Goal: Task Accomplishment & Management: Manage account settings

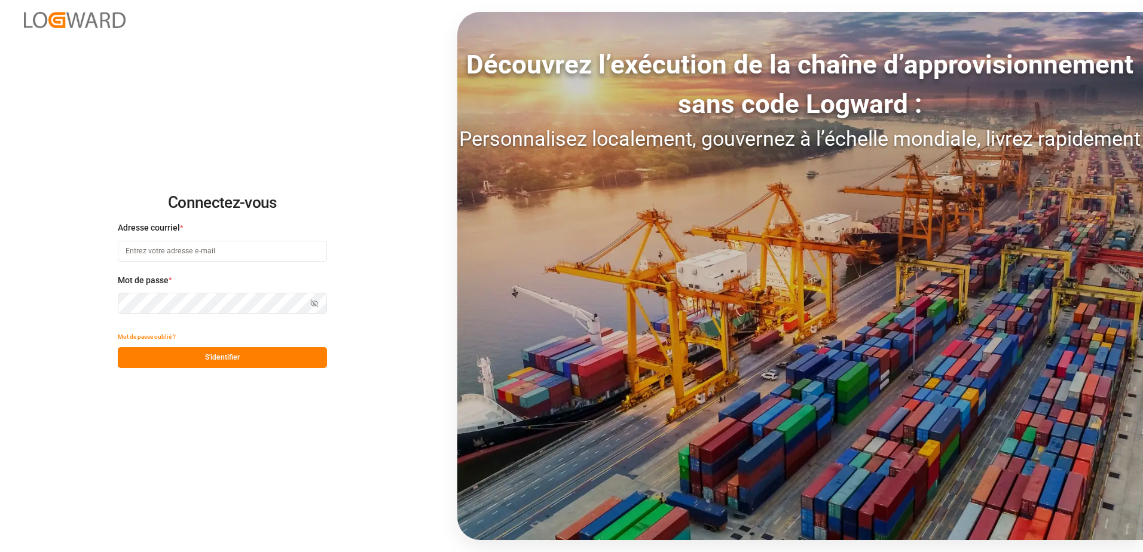
type input "[EMAIL_ADDRESS][DOMAIN_NAME]"
click at [249, 350] on button "S'identifier" at bounding box center [222, 357] width 209 height 21
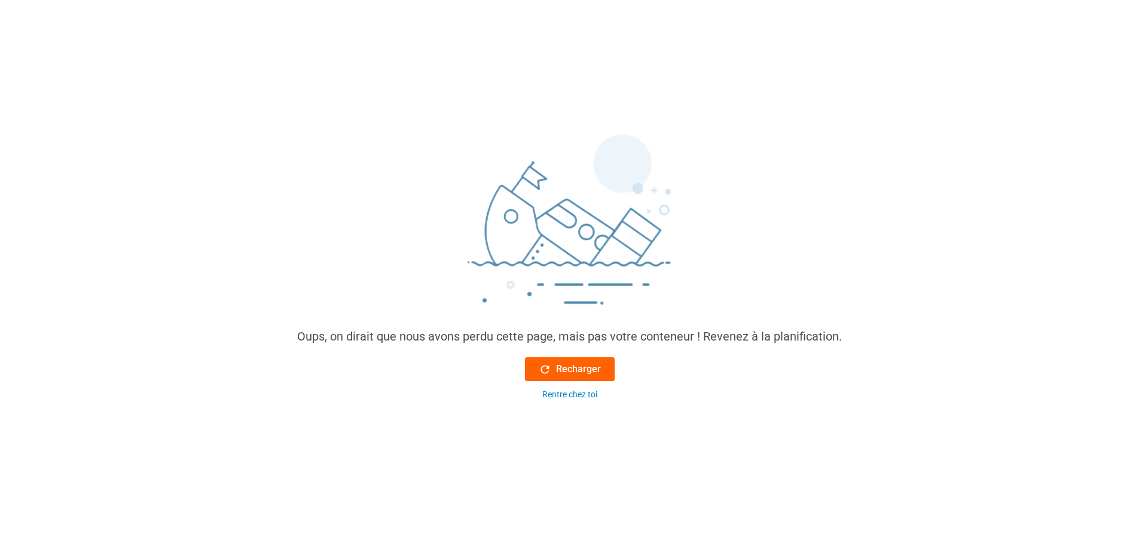
click at [540, 366] on icon at bounding box center [545, 369] width 13 height 13
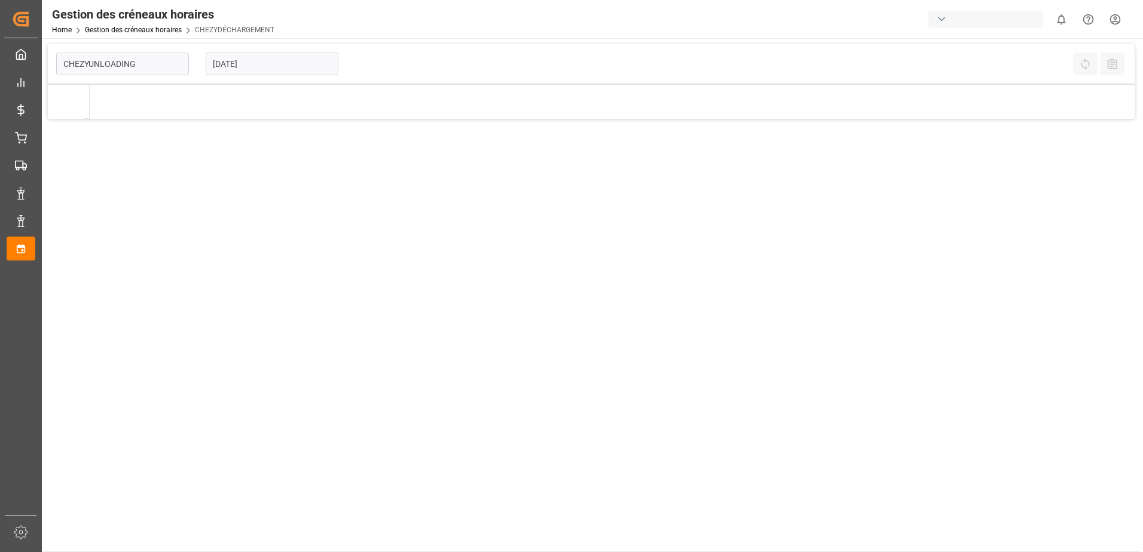
type input "Chezy Unloading"
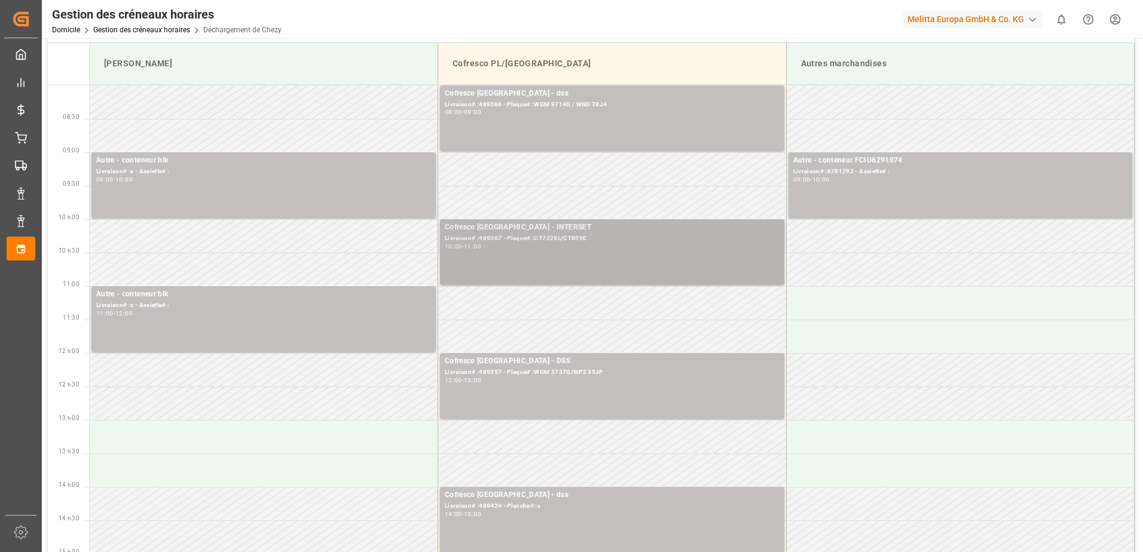
scroll to position [60, 0]
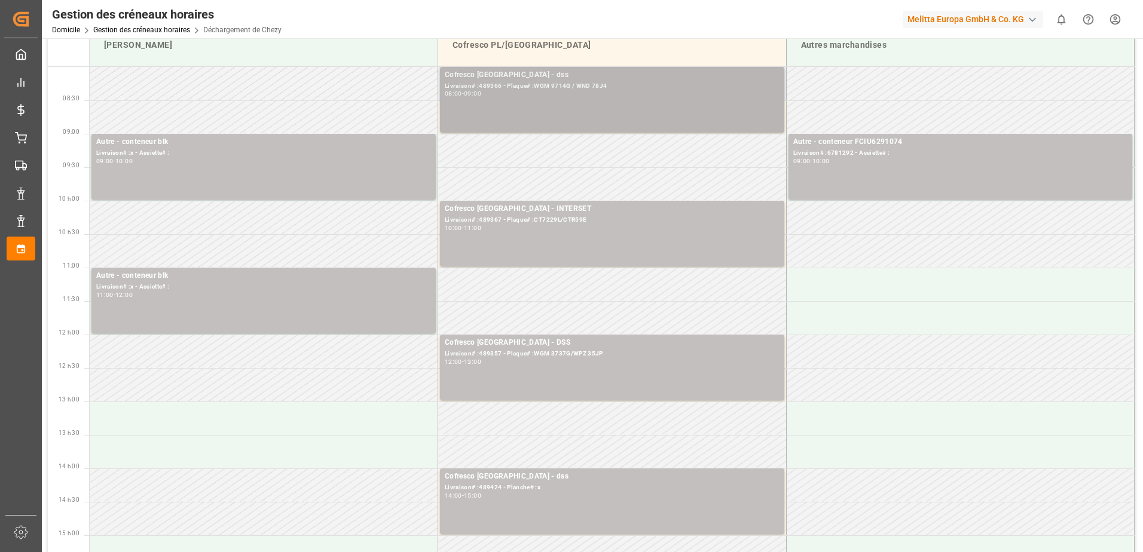
click at [555, 85] on div "Livraison# :489366 - Plaque# :WGM 9714G / WND 78J4" at bounding box center [612, 86] width 335 height 10
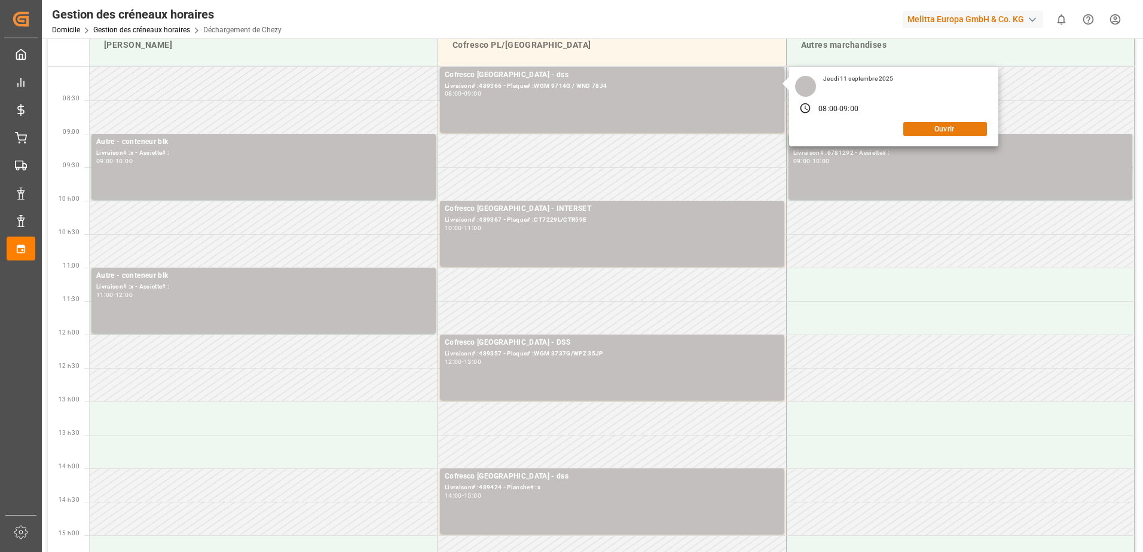
click at [948, 126] on button "Ouvrir" at bounding box center [945, 129] width 84 height 14
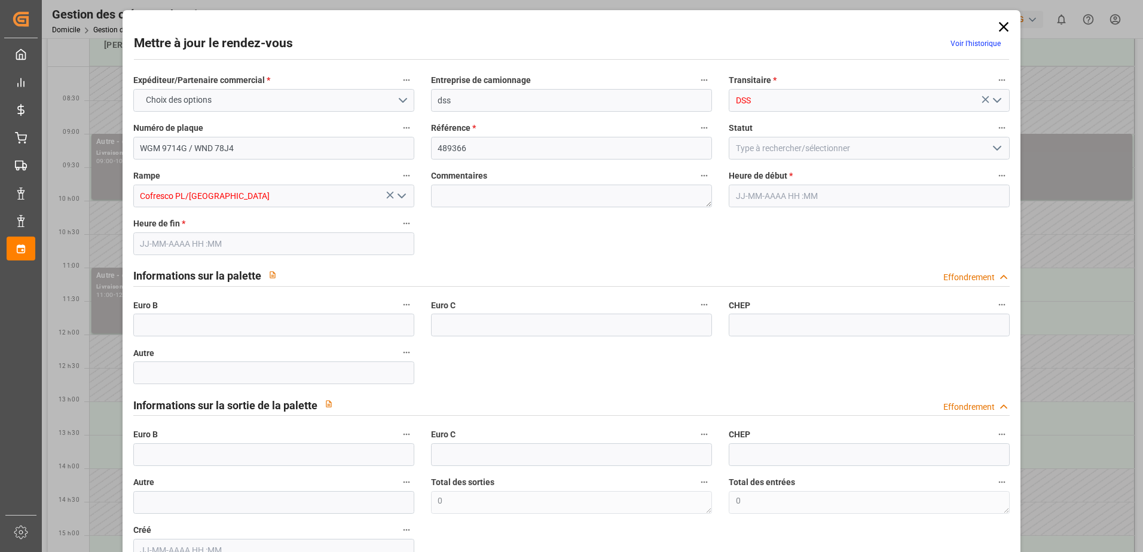
type input "[DATE] 08:00"
type input "[DATE] 09:00"
type input "[DATE] 08:36"
click at [176, 313] on label "Euro B" at bounding box center [273, 305] width 281 height 17
click at [399, 313] on button "Euro B" at bounding box center [407, 305] width 16 height 16
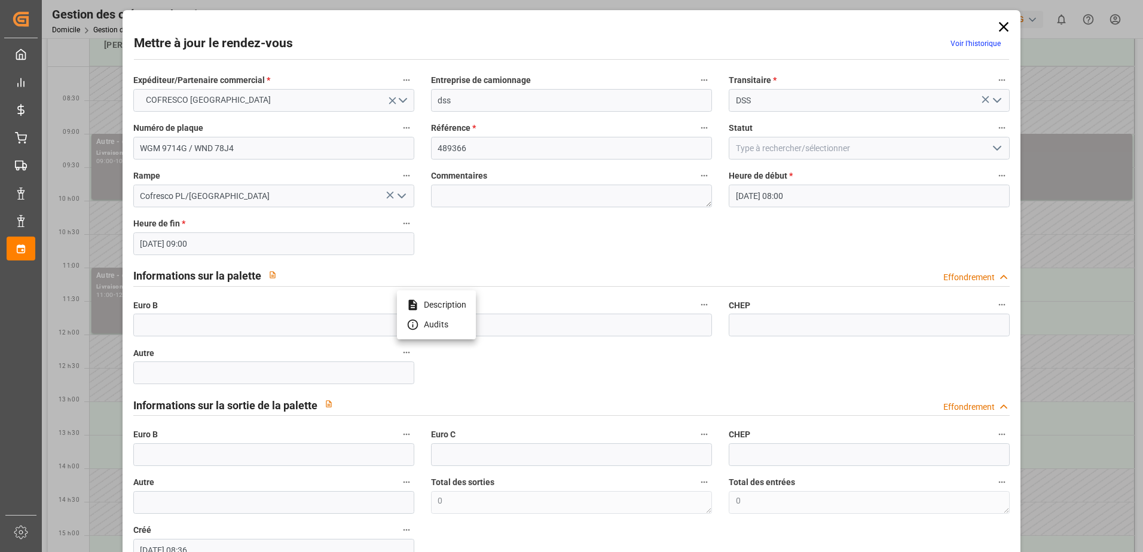
click at [169, 320] on div at bounding box center [571, 276] width 1143 height 552
click at [169, 325] on input "text" at bounding box center [273, 325] width 281 height 23
type input "33"
type input "In Progress"
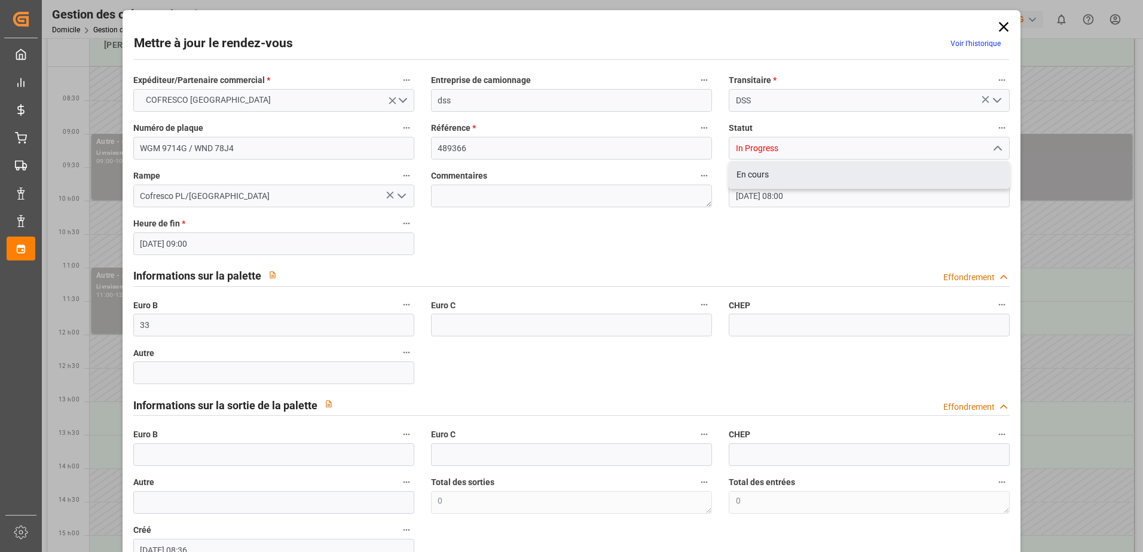
click at [997, 106] on icon "Ouvrir le menu" at bounding box center [997, 100] width 14 height 14
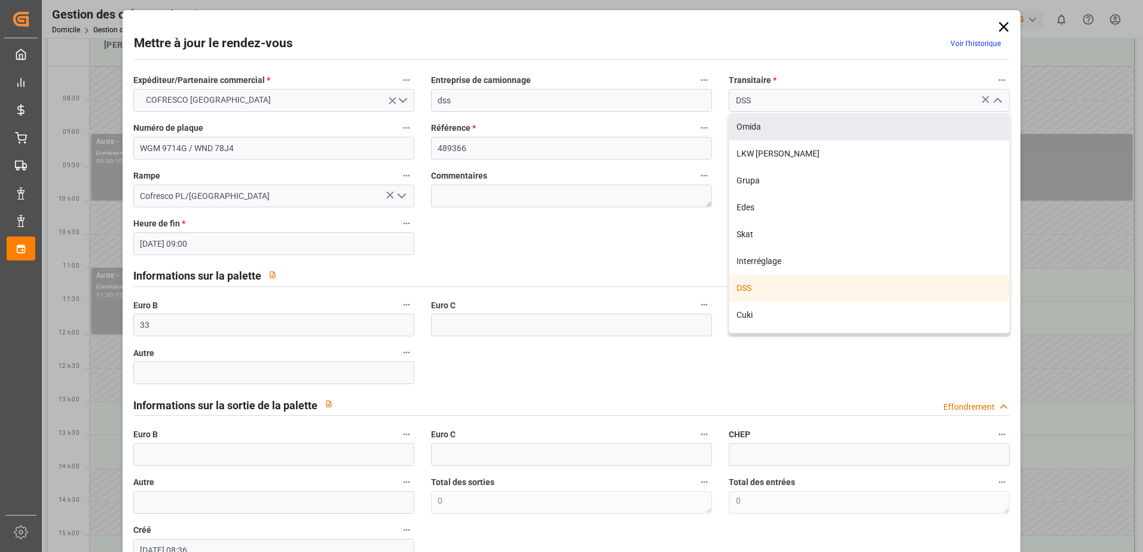
click at [1040, 108] on div "Mettre à jour le rendez-vous Voir l’historique Expéditeur/Partenaire commercial…" at bounding box center [571, 276] width 1143 height 552
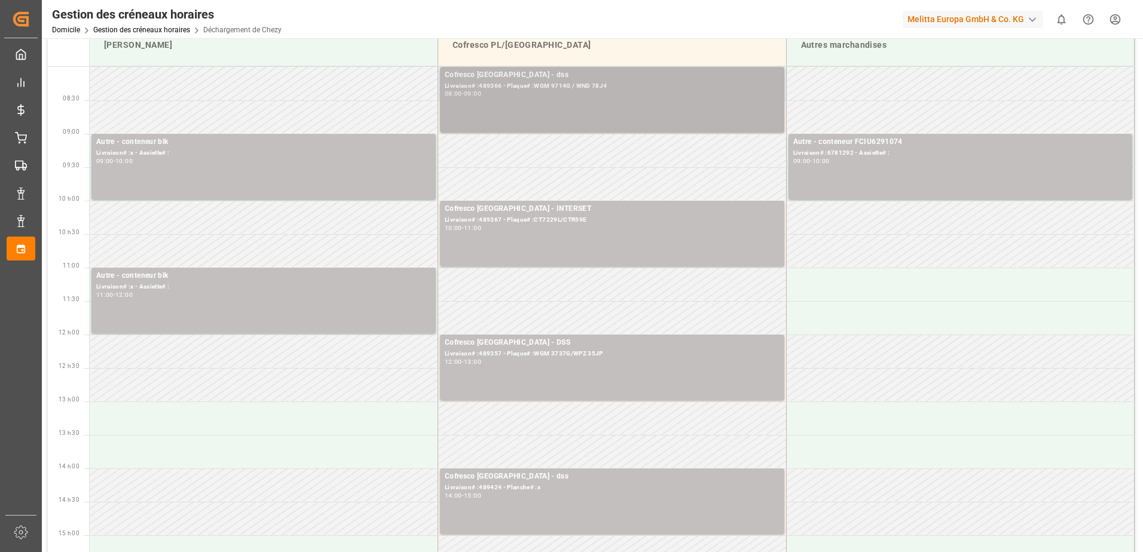
click at [498, 80] on div "Cofresco [GEOGRAPHIC_DATA] - dss" at bounding box center [612, 75] width 335 height 12
click at [485, 87] on div "Livraison# :489366 - Plaque# :WGM 9714G / WND 78J4" at bounding box center [612, 86] width 335 height 10
click at [519, 97] on div "08:00 - 09:00" at bounding box center [612, 94] width 335 height 7
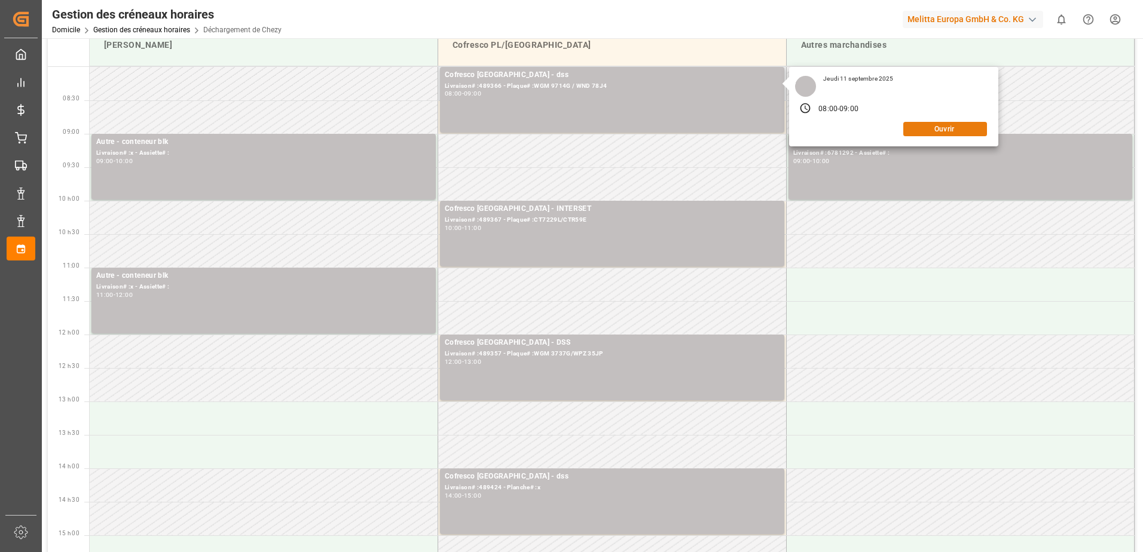
click at [931, 127] on button "Ouvrir" at bounding box center [945, 129] width 84 height 14
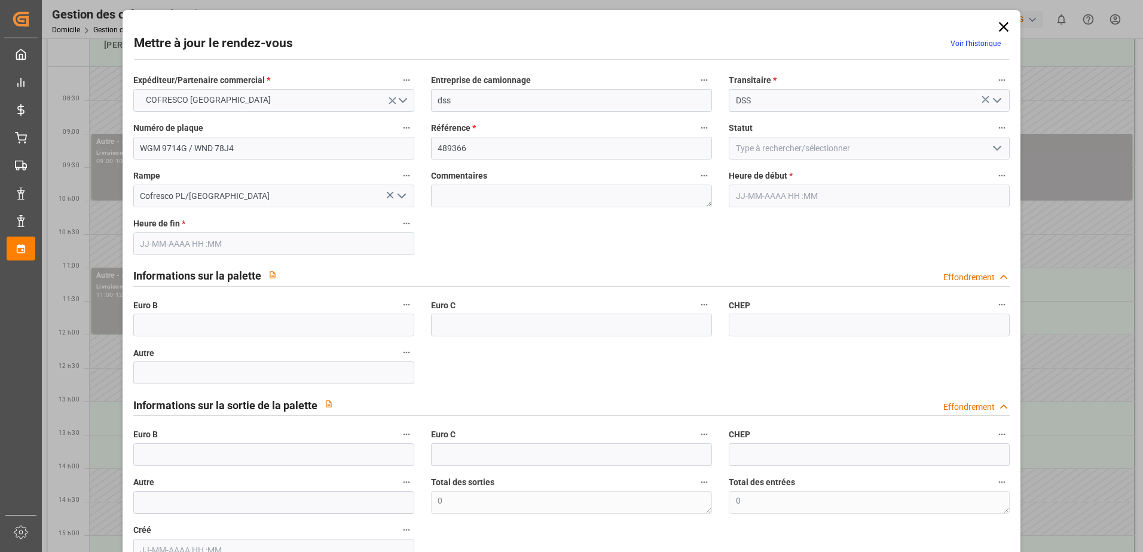
type input "[DATE] 08:00"
type input "[DATE] 09:00"
type input "[DATE] 08:36"
click at [187, 322] on input "text" at bounding box center [273, 325] width 281 height 23
type input "33"
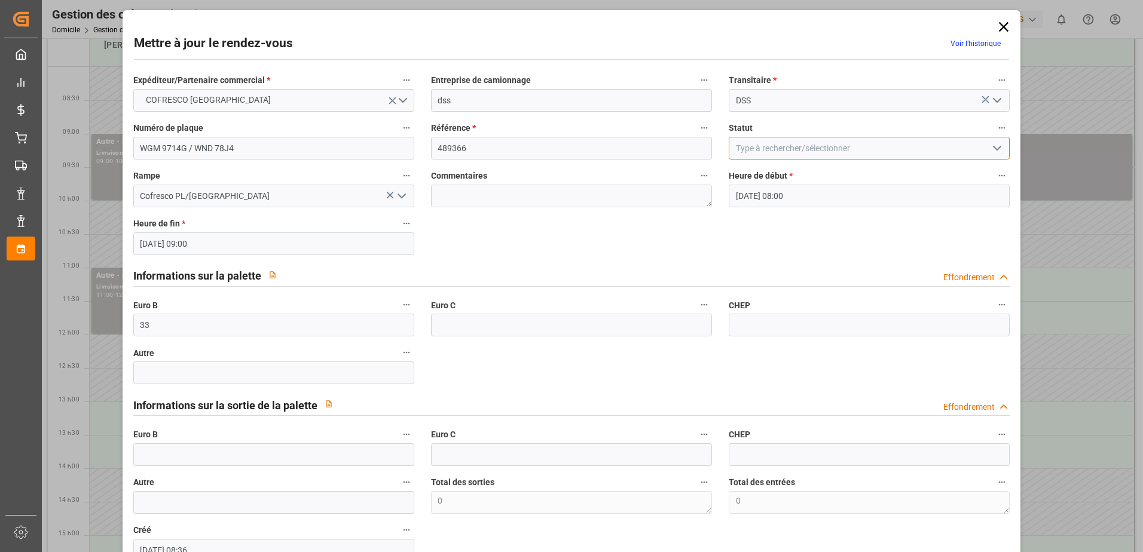
type input "In Progress"
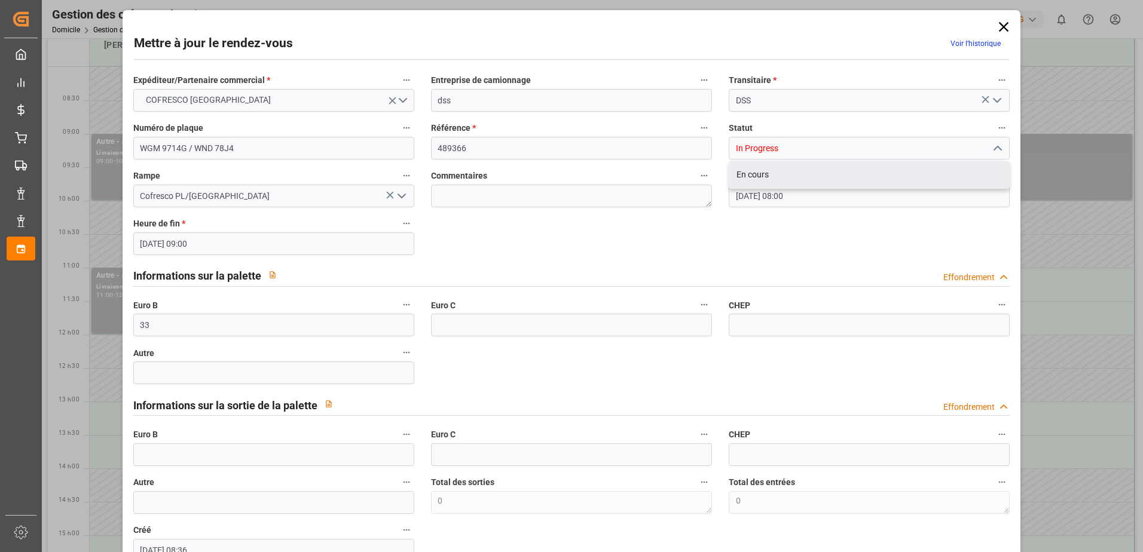
click at [989, 197] on input "[DATE] 08:00" at bounding box center [869, 196] width 281 height 23
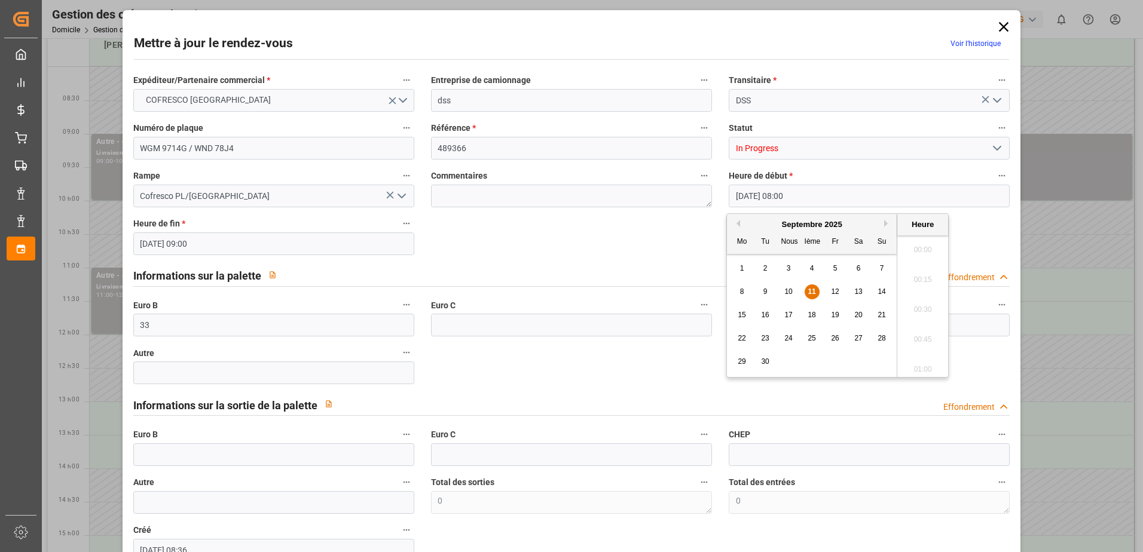
scroll to position [901, 0]
click at [1001, 192] on input "[DATE] 08:00" at bounding box center [869, 196] width 281 height 23
click at [997, 153] on icon "Ouvrir le menu" at bounding box center [997, 148] width 14 height 14
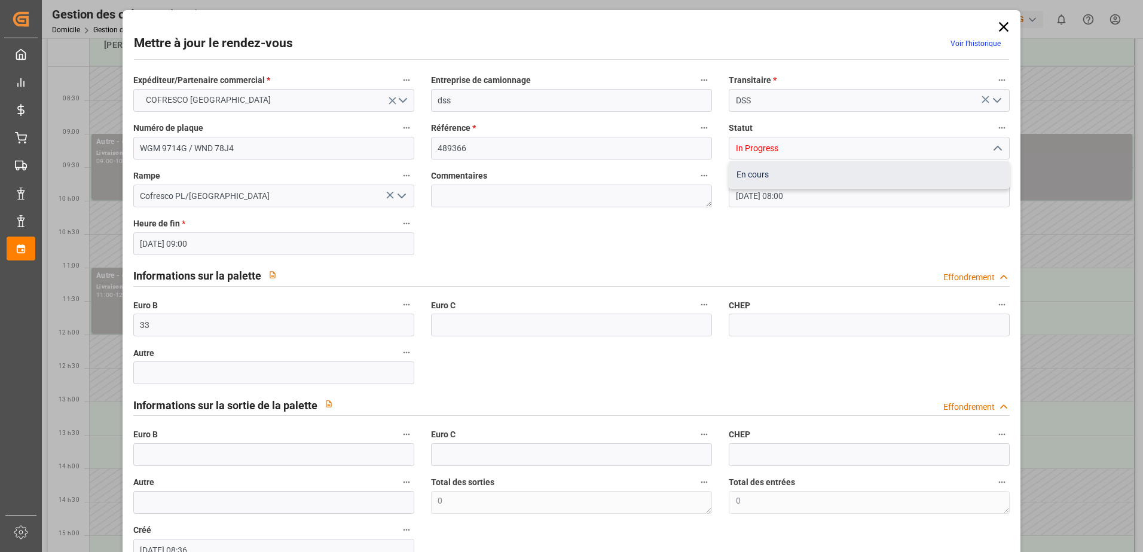
click at [861, 178] on div "En cours" at bounding box center [869, 174] width 280 height 27
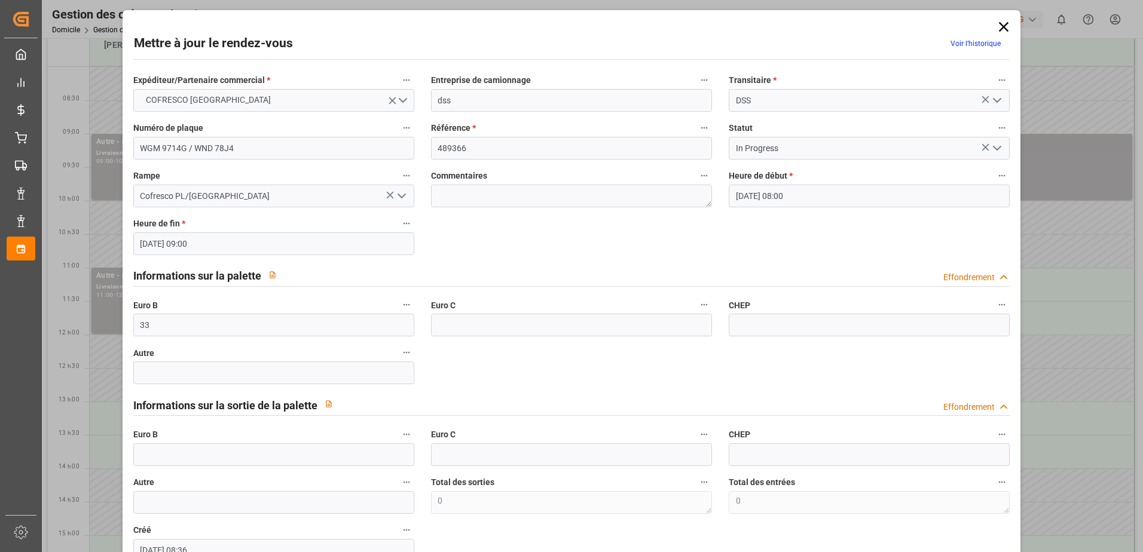
click at [997, 148] on icon "Ouvrir le menu" at bounding box center [997, 148] width 14 height 14
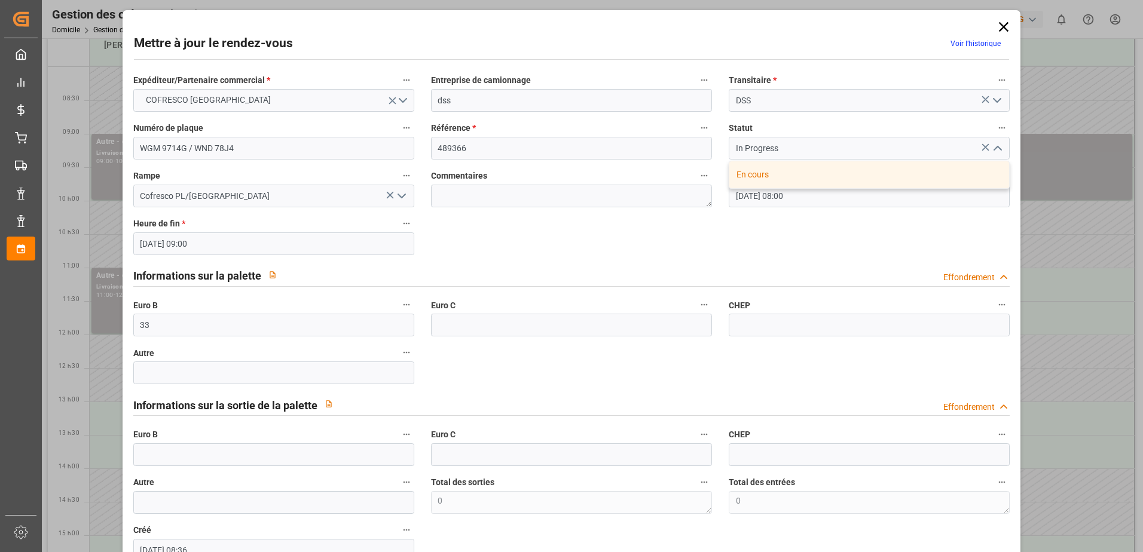
click at [906, 234] on div "Expéditeur/Partenaire commercial * COFRESCO POLOGNE Entreprise de camionnage ds…" at bounding box center [572, 317] width 894 height 498
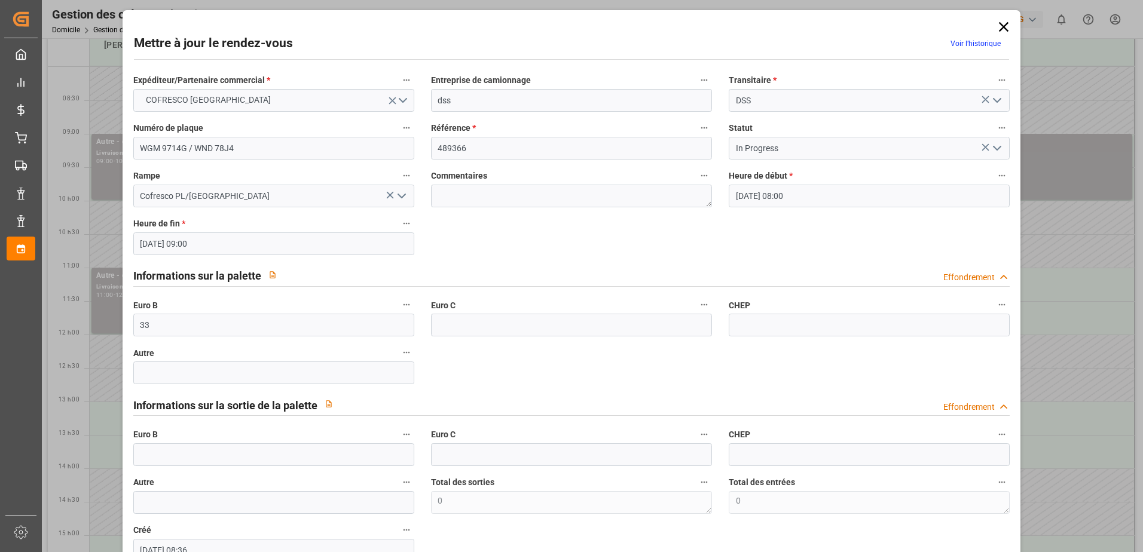
click at [994, 147] on icon "Ouvrir le menu" at bounding box center [997, 148] width 14 height 14
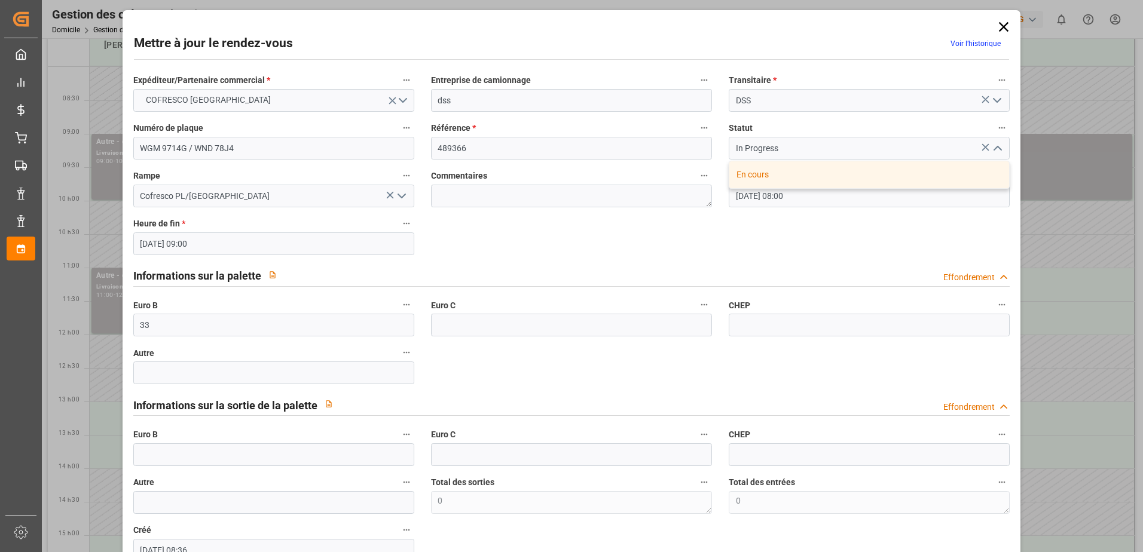
click at [849, 167] on div "En cours" at bounding box center [869, 174] width 280 height 27
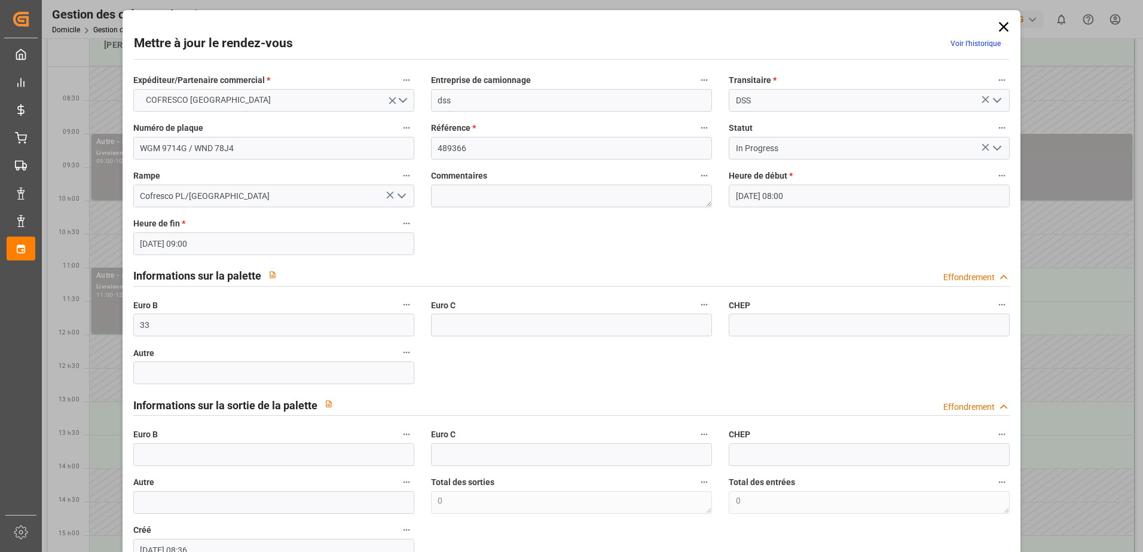
click at [1065, 253] on div "Mettre à jour le rendez-vous Voir l’historique Expéditeur/Partenaire commercial…" at bounding box center [571, 276] width 1143 height 552
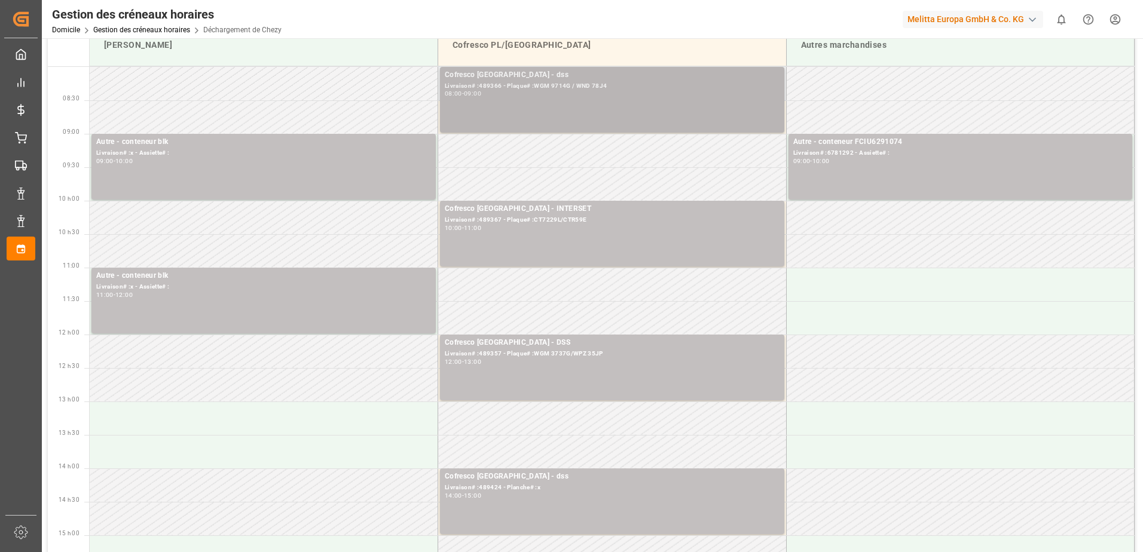
click at [508, 77] on div "Cofresco [GEOGRAPHIC_DATA] - dss" at bounding box center [612, 75] width 335 height 12
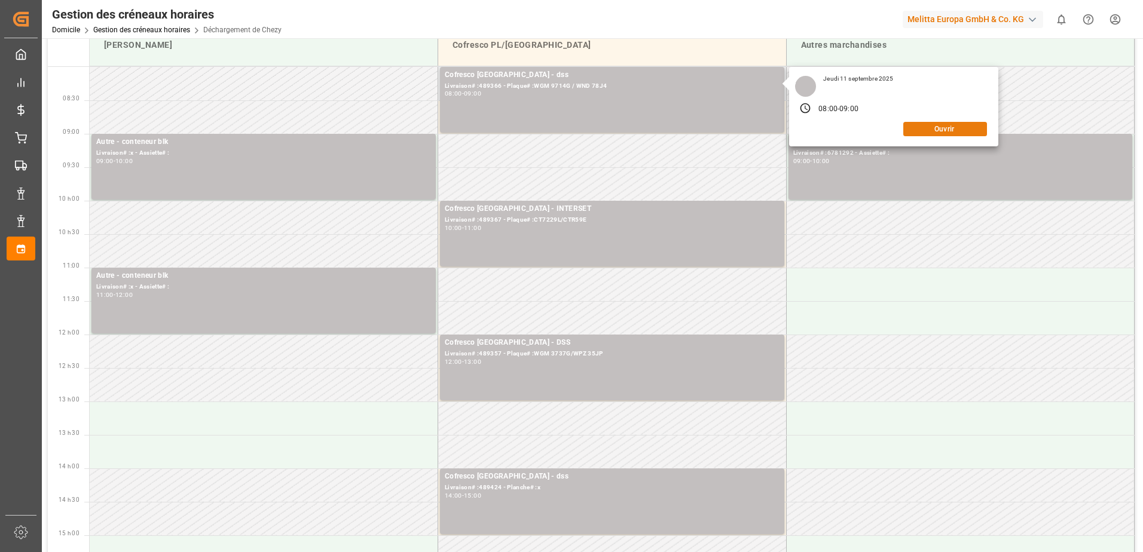
click at [966, 132] on button "Ouvrir" at bounding box center [945, 129] width 84 height 14
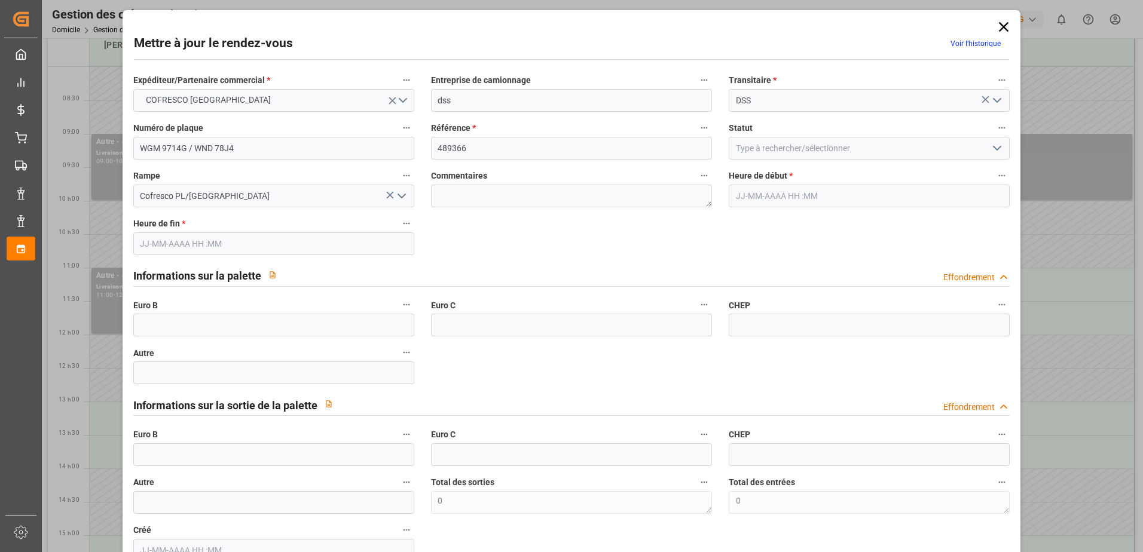
type input "[DATE] 08:00"
type input "[DATE] 09:00"
type input "[DATE] 08:36"
click at [995, 149] on polyline "Ouvrir le menu" at bounding box center [997, 148] width 7 height 4
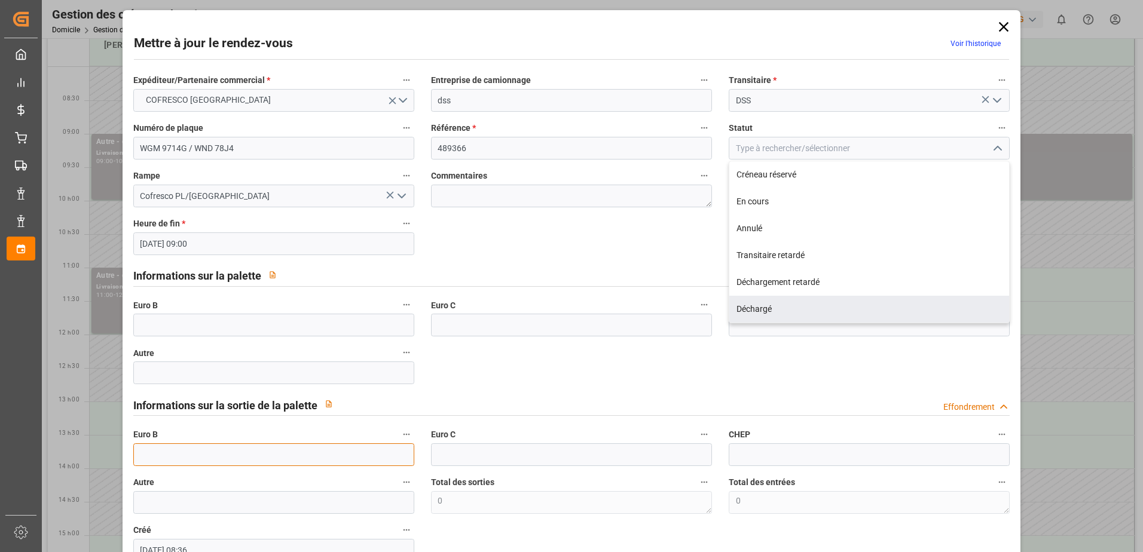
click at [151, 450] on input "text" at bounding box center [273, 455] width 281 height 23
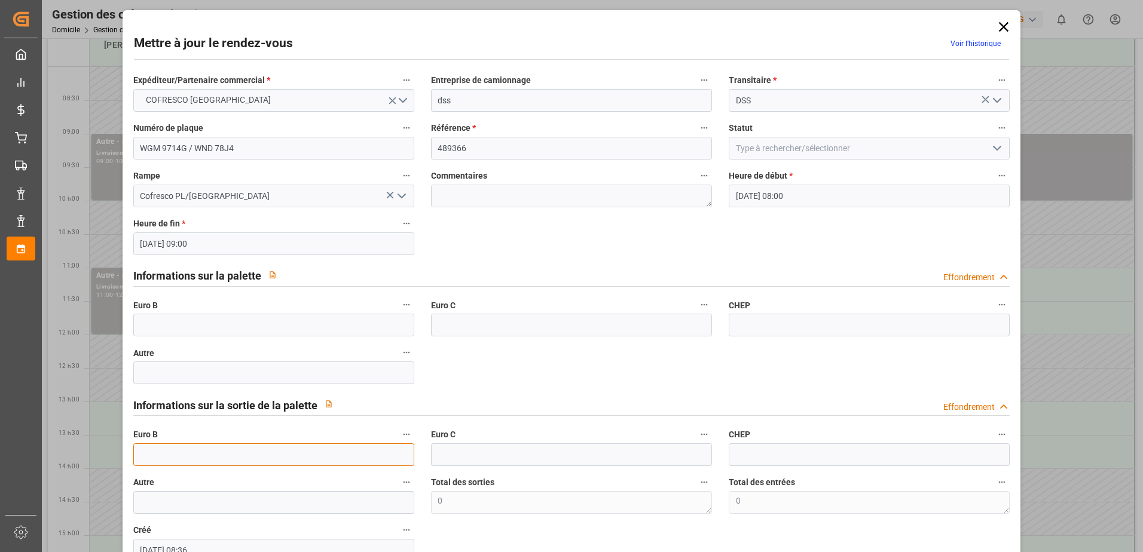
type input "33"
click at [990, 147] on icon "Ouvrir le menu" at bounding box center [997, 148] width 14 height 14
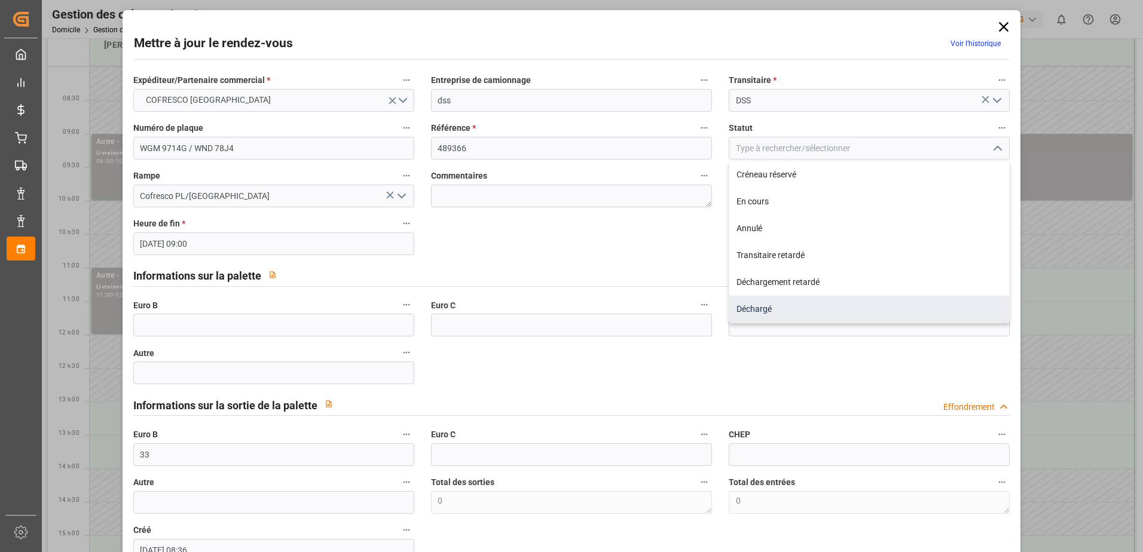
click at [796, 308] on div "Déchargé" at bounding box center [869, 309] width 280 height 27
type input "Unloaded"
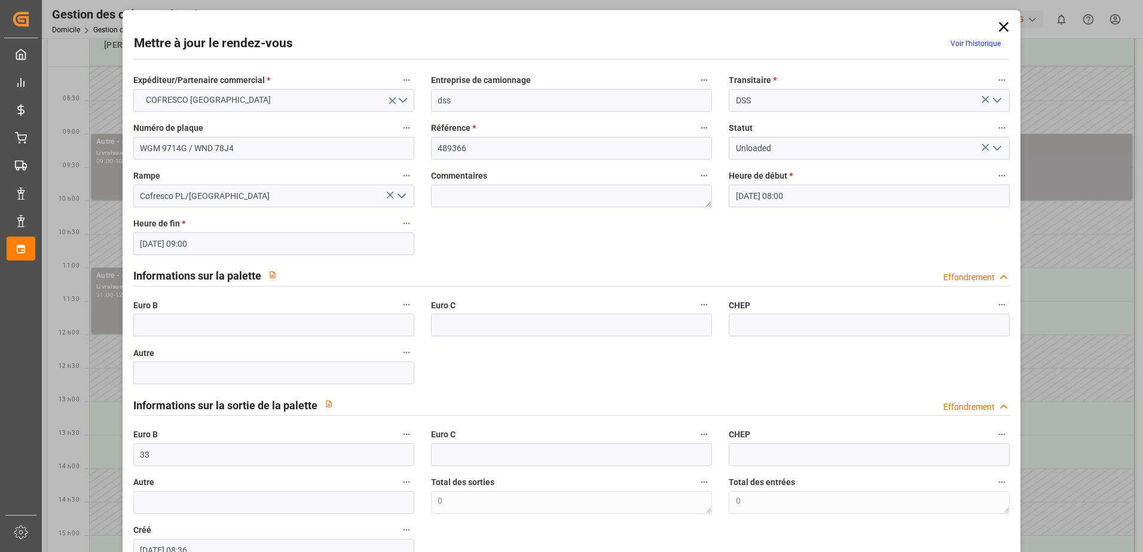
scroll to position [79, 0]
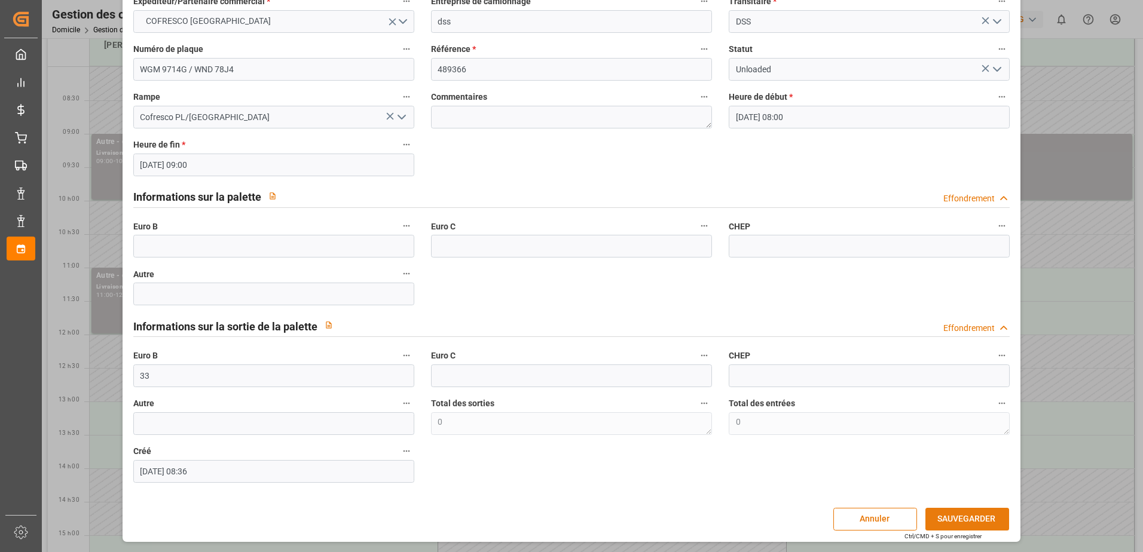
click at [966, 522] on button "SAUVEGARDER" at bounding box center [967, 519] width 84 height 23
